Goal: Information Seeking & Learning: Check status

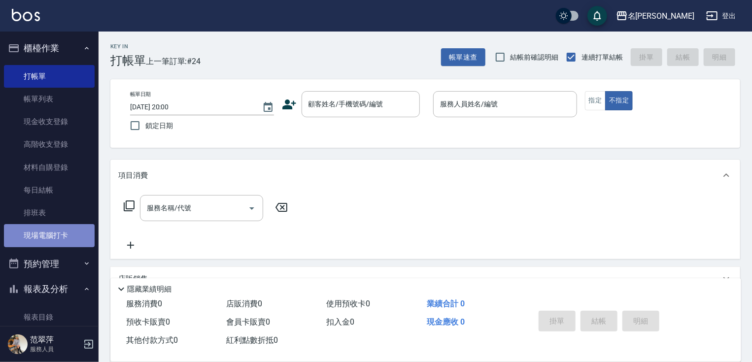
click at [62, 236] on link "現場電腦打卡" at bounding box center [49, 235] width 91 height 23
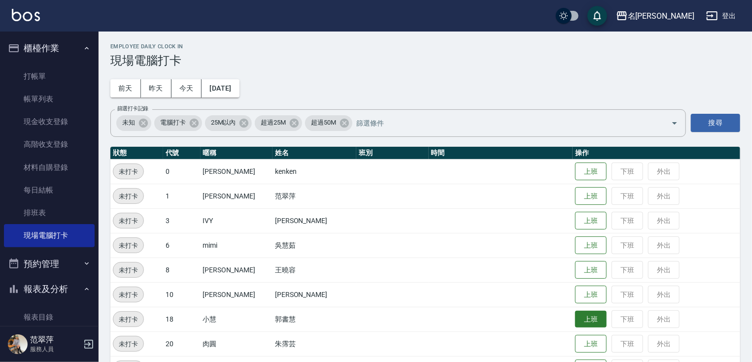
click at [577, 319] on button "上班" at bounding box center [591, 319] width 32 height 17
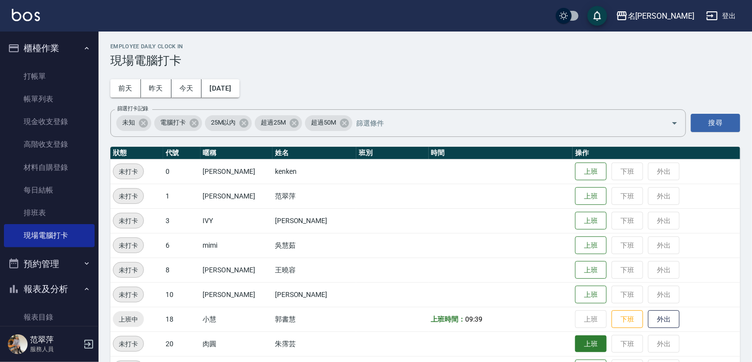
click at [587, 343] on button "上班" at bounding box center [591, 343] width 32 height 17
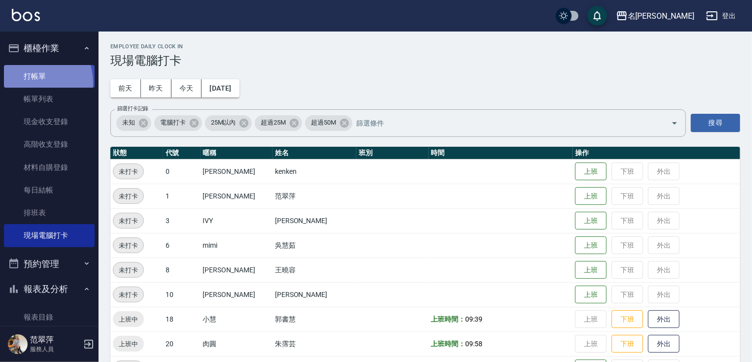
click at [32, 82] on link "打帳單" at bounding box center [49, 76] width 91 height 23
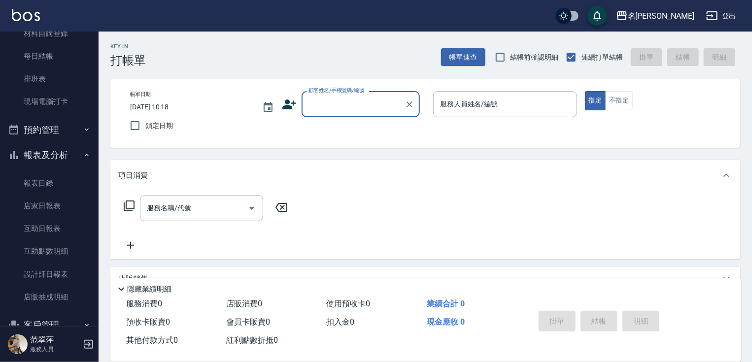
scroll to position [142, 0]
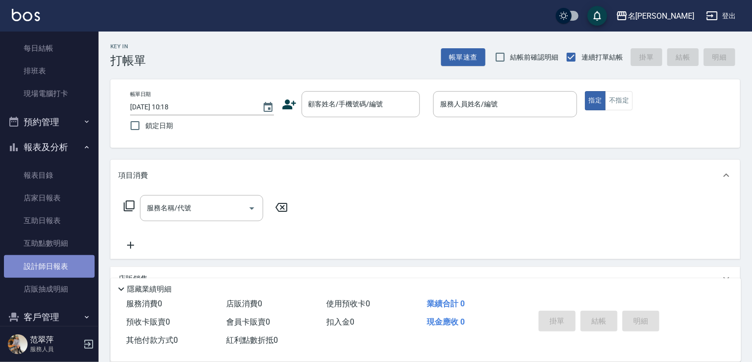
click at [50, 262] on link "設計師日報表" at bounding box center [49, 266] width 91 height 23
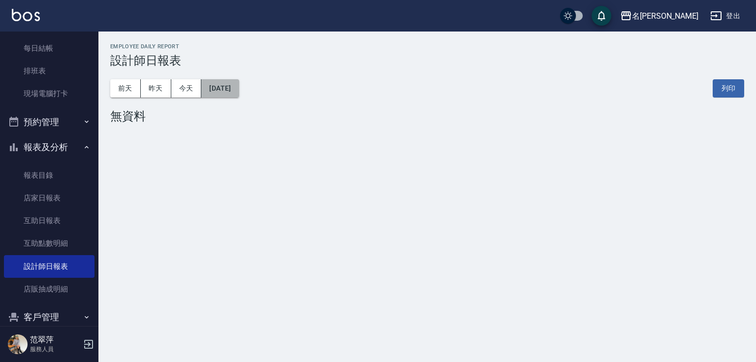
click at [239, 88] on button "[DATE]" at bounding box center [219, 88] width 37 height 18
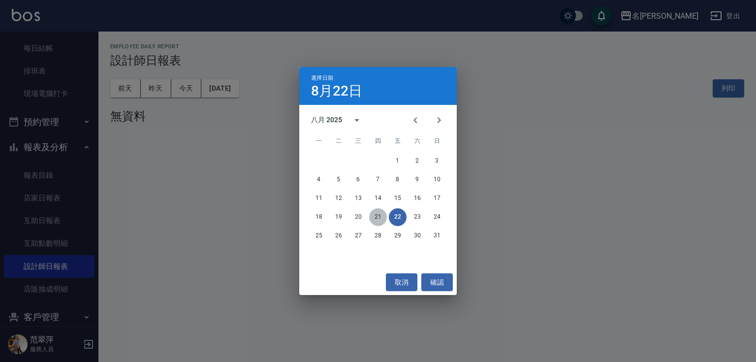
click at [382, 222] on button "21" at bounding box center [378, 217] width 18 height 18
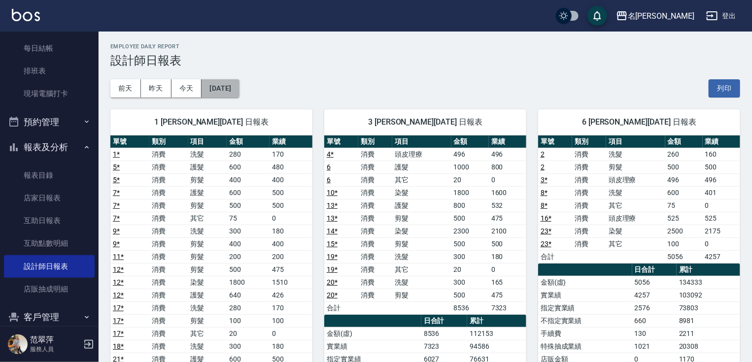
click at [239, 90] on button "[DATE]" at bounding box center [219, 88] width 37 height 18
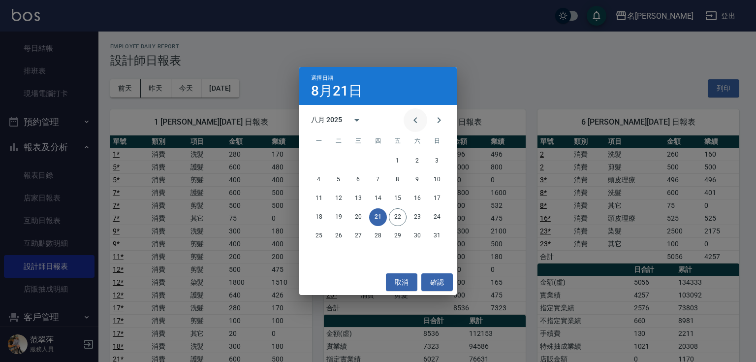
click at [418, 117] on icon "Previous month" at bounding box center [416, 120] width 12 height 12
click at [318, 217] on button "21" at bounding box center [319, 217] width 18 height 18
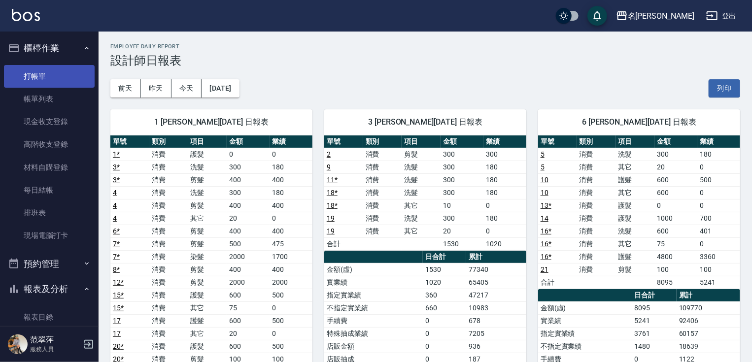
click at [34, 78] on link "打帳單" at bounding box center [49, 76] width 91 height 23
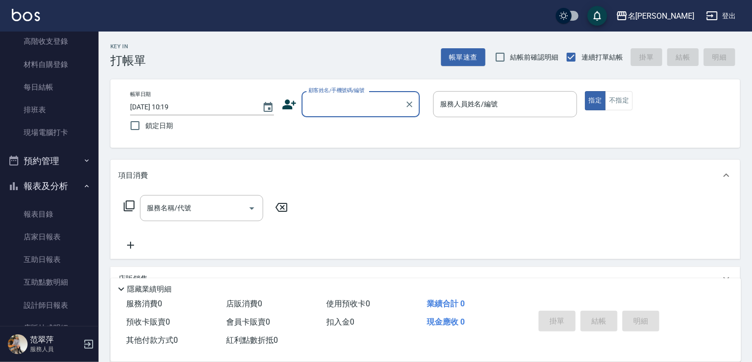
scroll to position [116, 0]
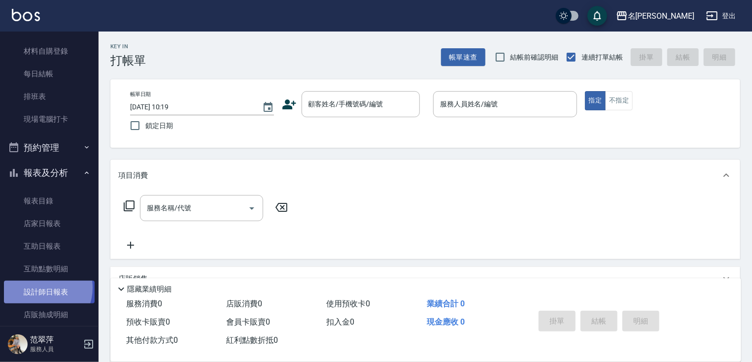
click at [39, 288] on link "設計師日報表" at bounding box center [49, 292] width 91 height 23
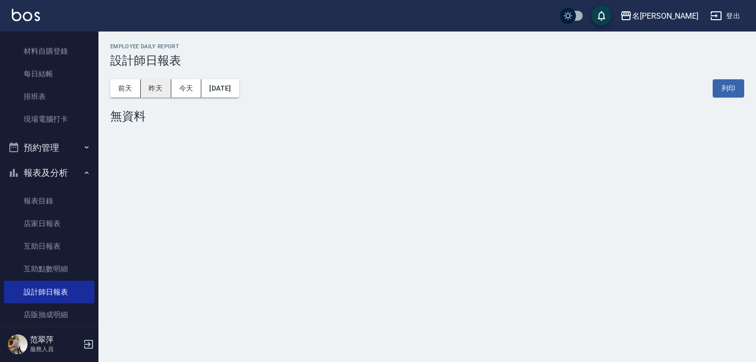
click at [152, 85] on button "昨天" at bounding box center [156, 88] width 31 height 18
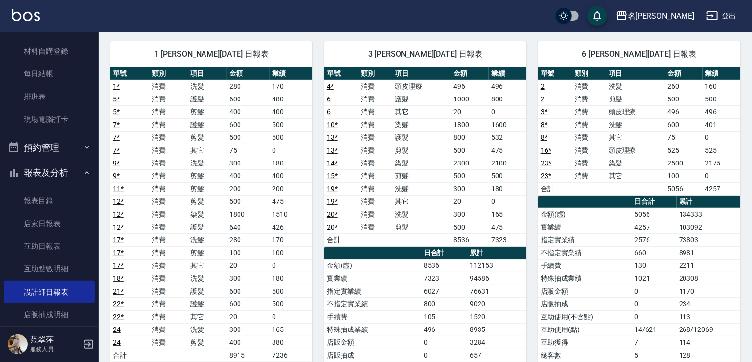
scroll to position [317, 0]
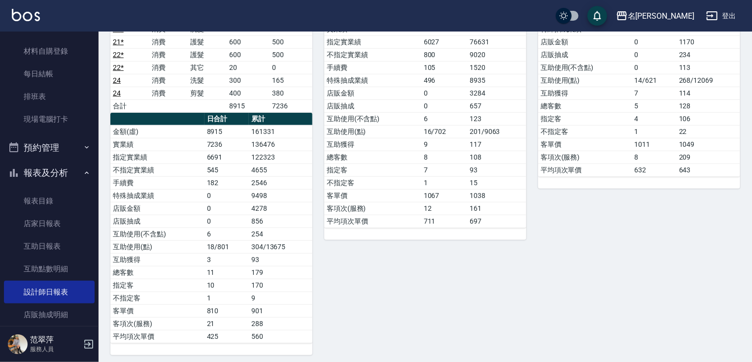
drag, startPoint x: 751, startPoint y: 293, endPoint x: 754, endPoint y: 276, distance: 17.4
click at [751, 276] on html "名留竹林 登出 櫃檯作業 打帳單 帳單列表 現金收支登錄 高階收支登錄 材料自購登錄 每日結帳 排班表 現場電腦打卡 預約管理 預約管理 單日預約紀錄 單週預…" at bounding box center [376, 25] width 752 height 684
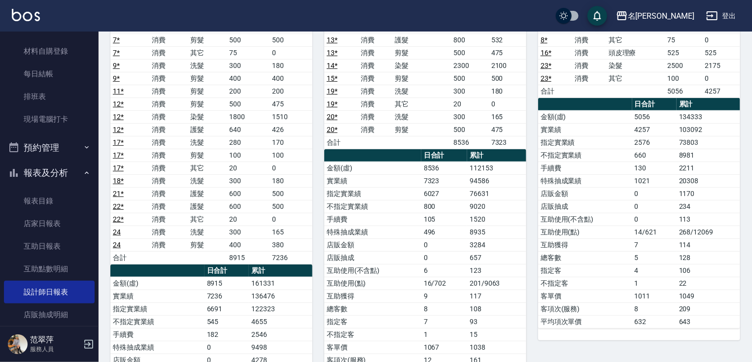
scroll to position [143, 0]
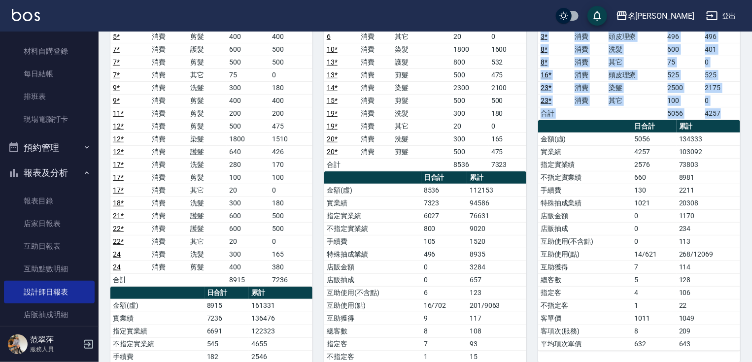
drag, startPoint x: 747, startPoint y: 124, endPoint x: 750, endPoint y: 114, distance: 10.4
click at [750, 114] on div "名留竹林 [DATE] 設計師日報表 列印時間： [DATE][PHONE_NUMBER]:32 Employee Daily Report 設計師日報表 […" at bounding box center [424, 214] width 653 height 653
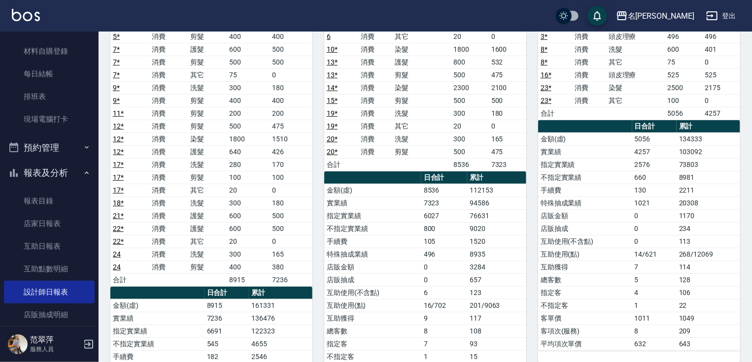
click at [750, 114] on div "名留竹林 [DATE] 設計師日報表 列印時間： [DATE][PHONE_NUMBER]:32 Employee Daily Report 設計師日報表 […" at bounding box center [424, 214] width 653 height 653
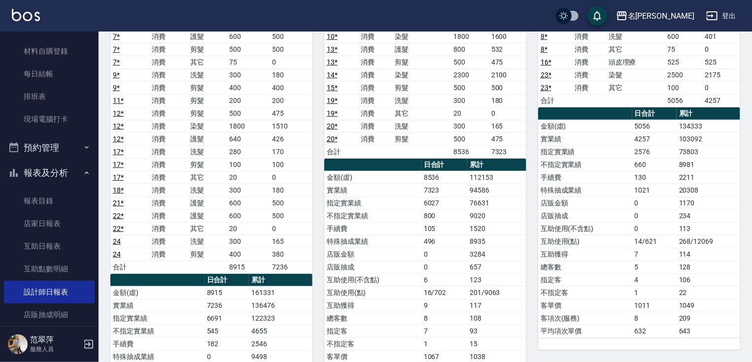
scroll to position [164, 0]
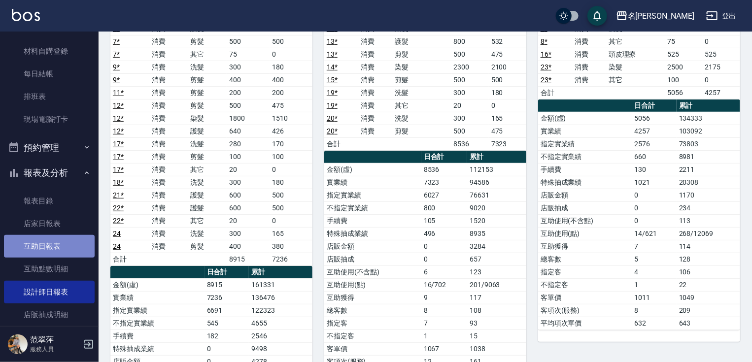
click at [56, 254] on link "互助日報表" at bounding box center [49, 246] width 91 height 23
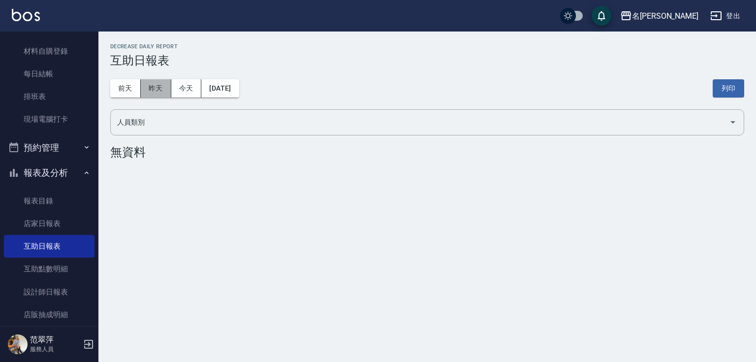
click at [149, 92] on button "昨天" at bounding box center [156, 88] width 31 height 18
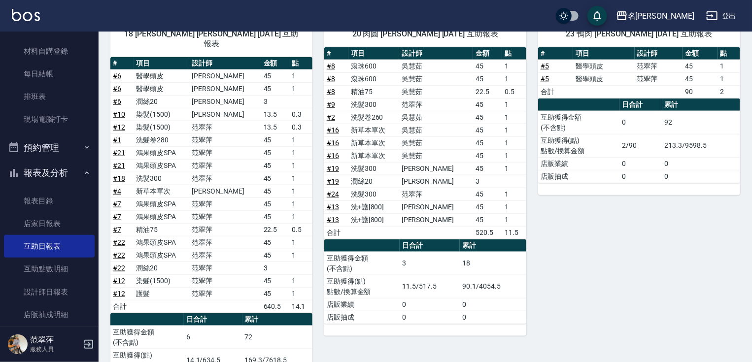
scroll to position [418, 0]
